Goal: Transaction & Acquisition: Obtain resource

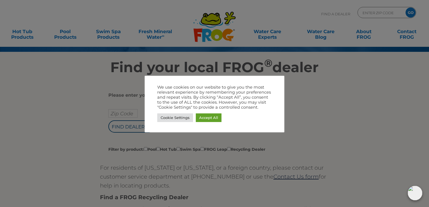
click at [302, 132] on div at bounding box center [214, 103] width 429 height 207
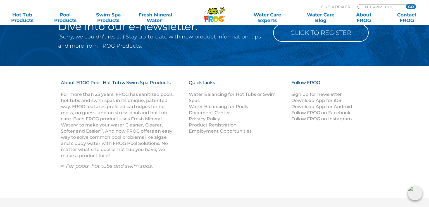
scroll to position [616, 0]
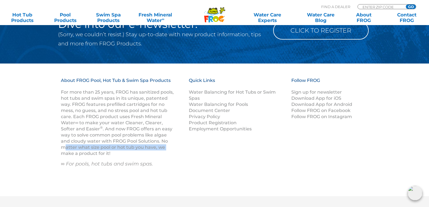
drag, startPoint x: 66, startPoint y: 150, endPoint x: 57, endPoint y: 156, distance: 10.3
click at [57, 156] on div "About FROG Pool, Hot Tub & Swim Spa Products For more than 25 years, FROG has s…" at bounding box center [214, 130] width 335 height 105
click at [45, 146] on div "About FROG Pool, Hot Tub & Swim Spa Products For more than 25 years, FROG has s…" at bounding box center [214, 130] width 429 height 133
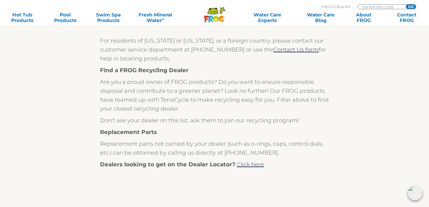
scroll to position [0, 0]
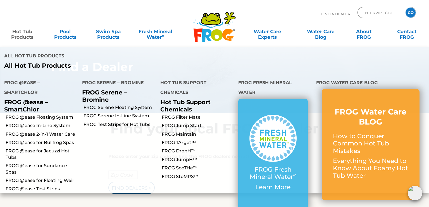
click at [19, 35] on link "Hot Tub Products" at bounding box center [22, 31] width 33 height 11
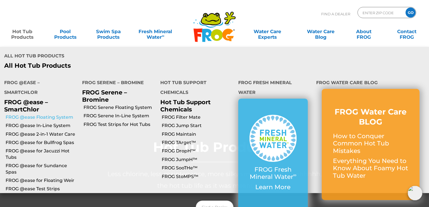
click at [42, 114] on link "FROG @ease Floating System" at bounding box center [42, 117] width 72 height 6
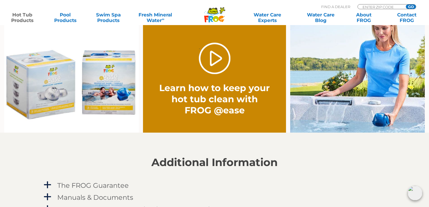
scroll to position [444, 0]
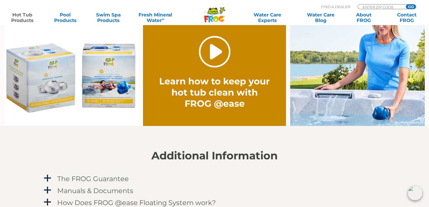
click at [213, 53] on link "." at bounding box center [215, 52] width 32 height 32
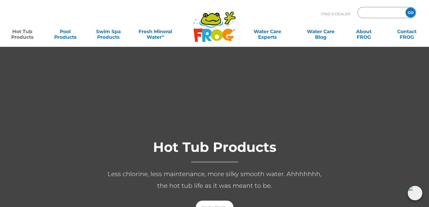
click at [371, 16] on input "Zip Code Form" at bounding box center [381, 13] width 38 height 8
type input "49323"
click at [410, 11] on input "GO" at bounding box center [410, 13] width 10 height 10
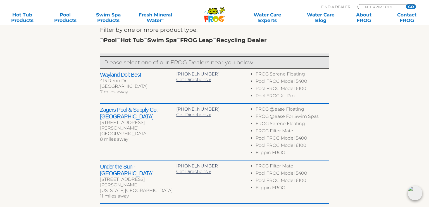
scroll to position [125, 0]
